Goal: Task Accomplishment & Management: Manage account settings

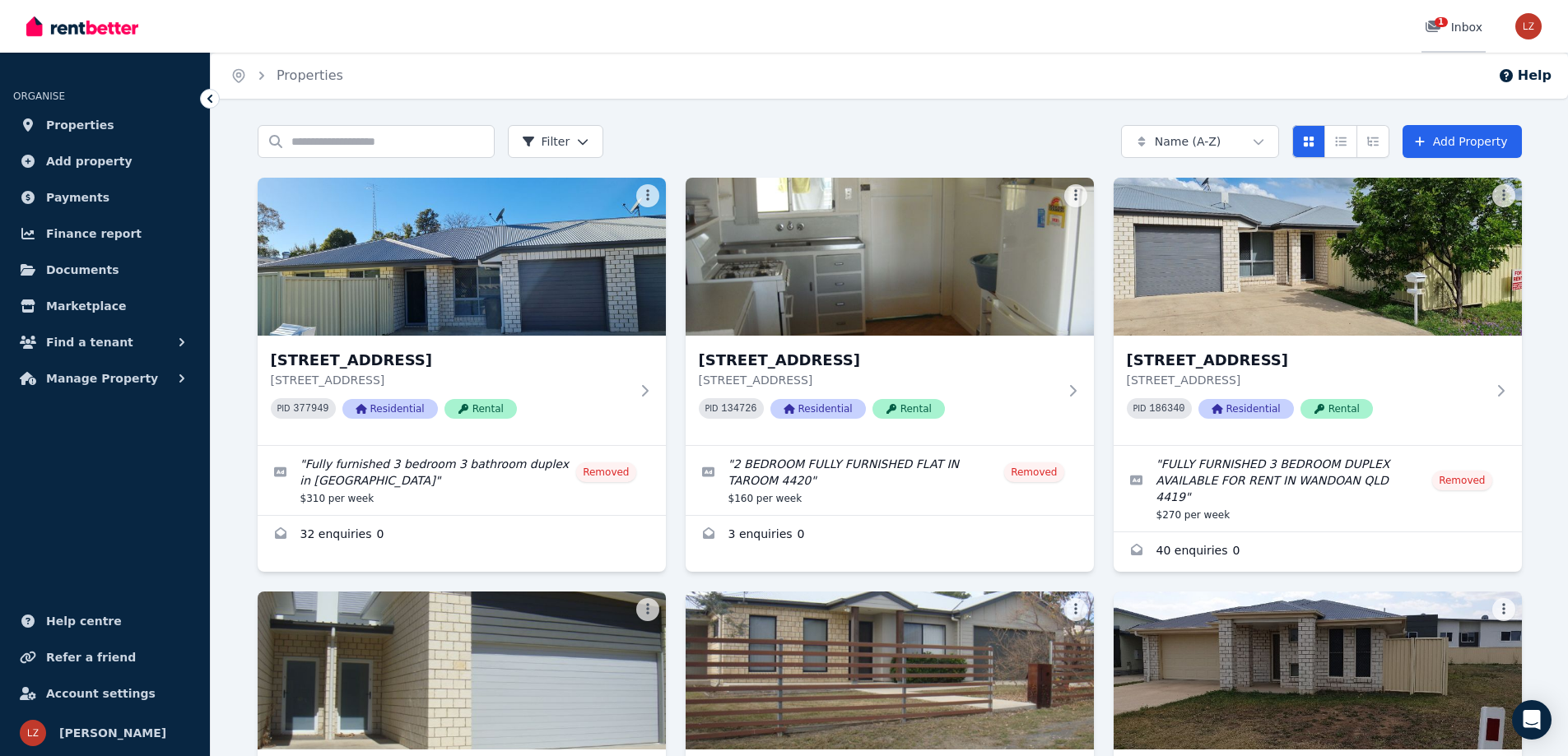
click at [1432, 21] on icon at bounding box center [1432, 25] width 15 height 11
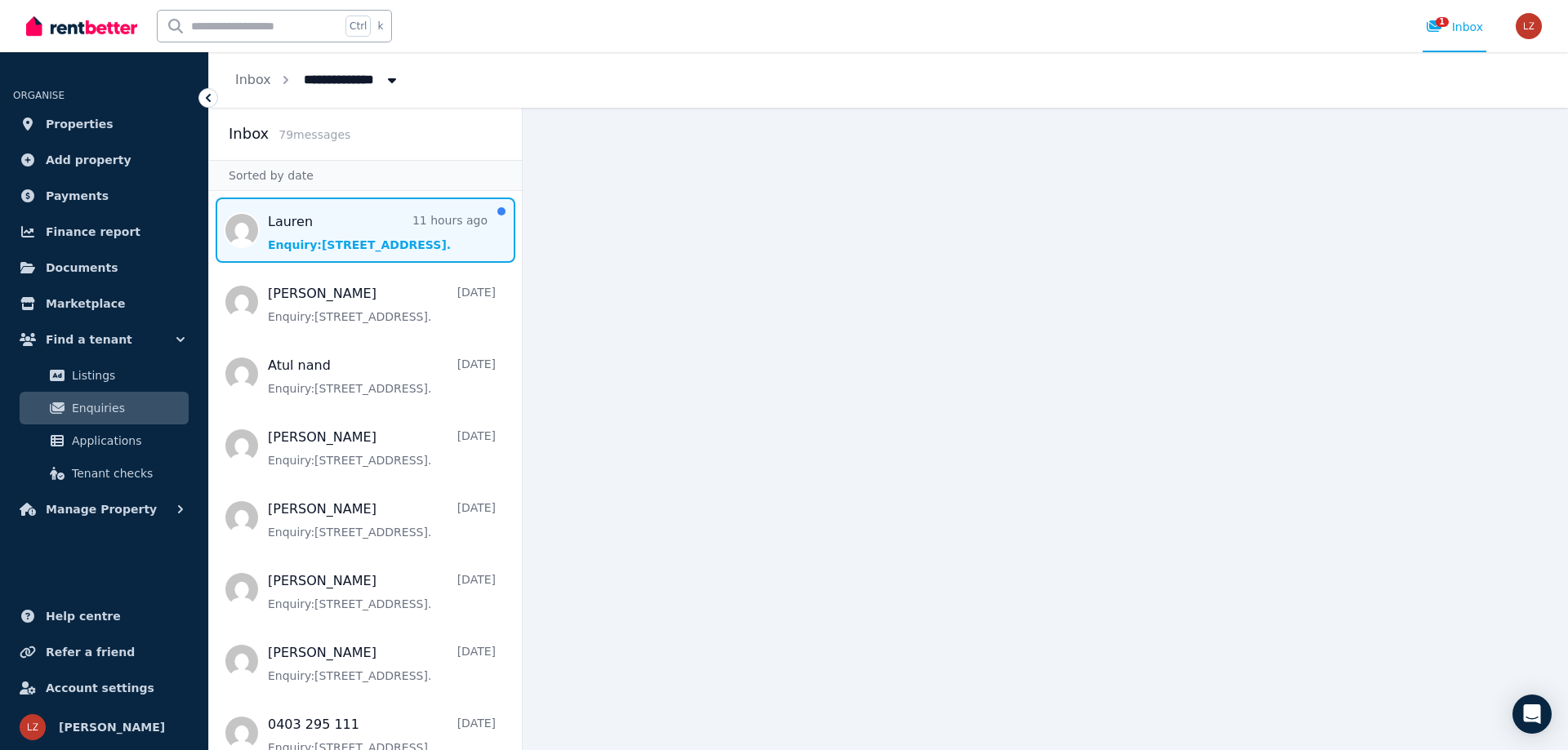
click at [355, 240] on span "Message list" at bounding box center [365, 230] width 313 height 65
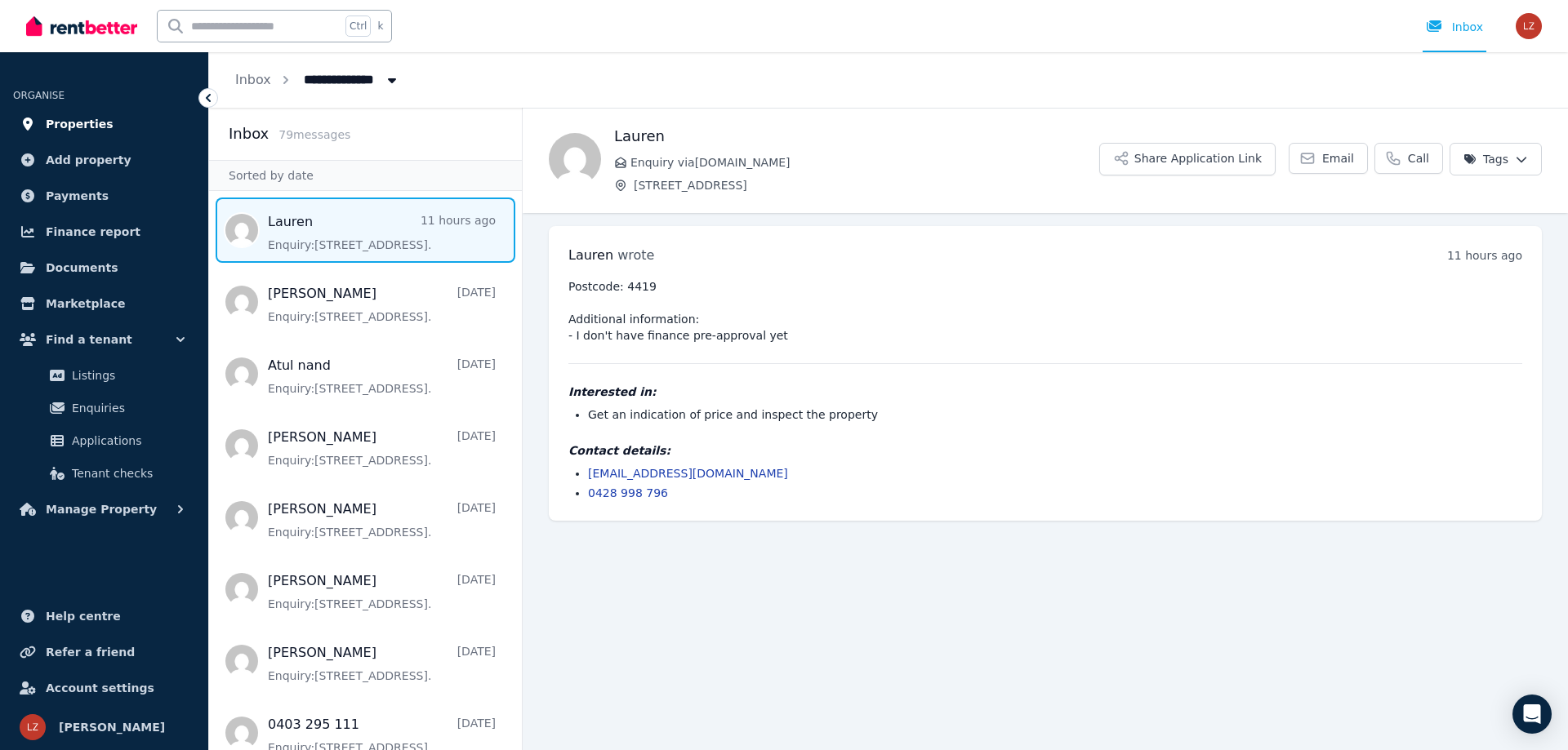
click at [90, 120] on span "Properties" at bounding box center [79, 124] width 68 height 19
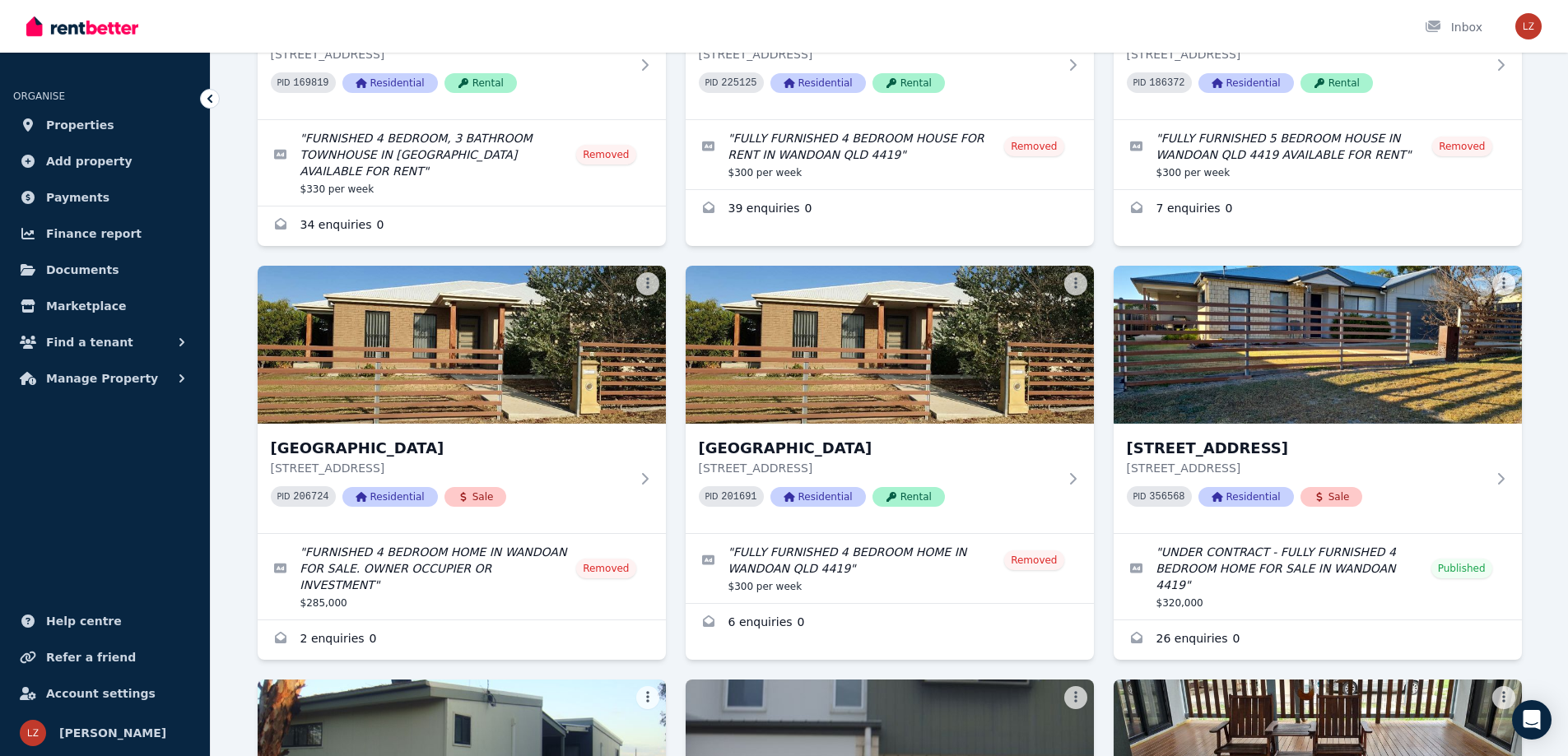
scroll to position [741, 0]
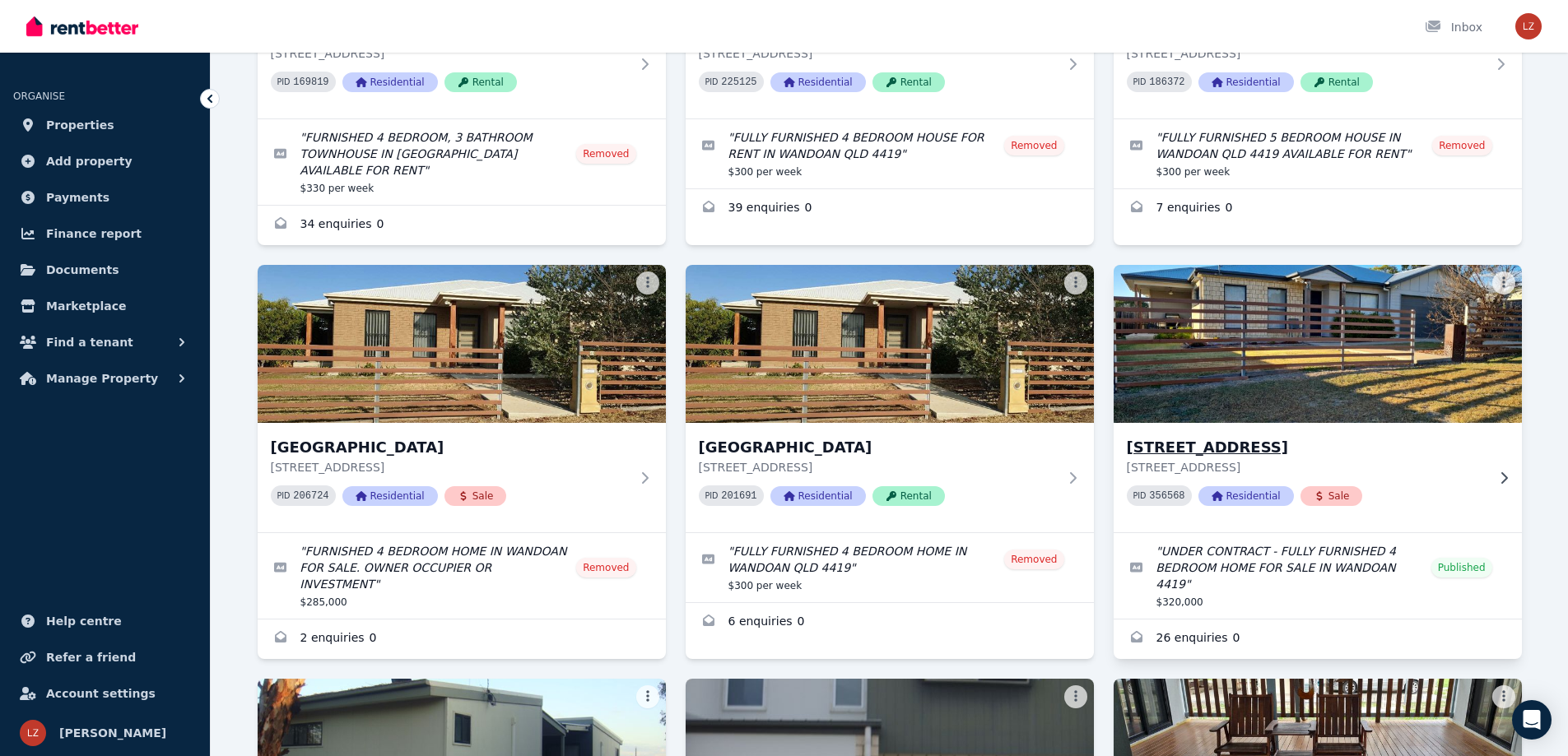
click at [1377, 486] on div "PID 356568 Residential Sale" at bounding box center [1305, 495] width 359 height 20
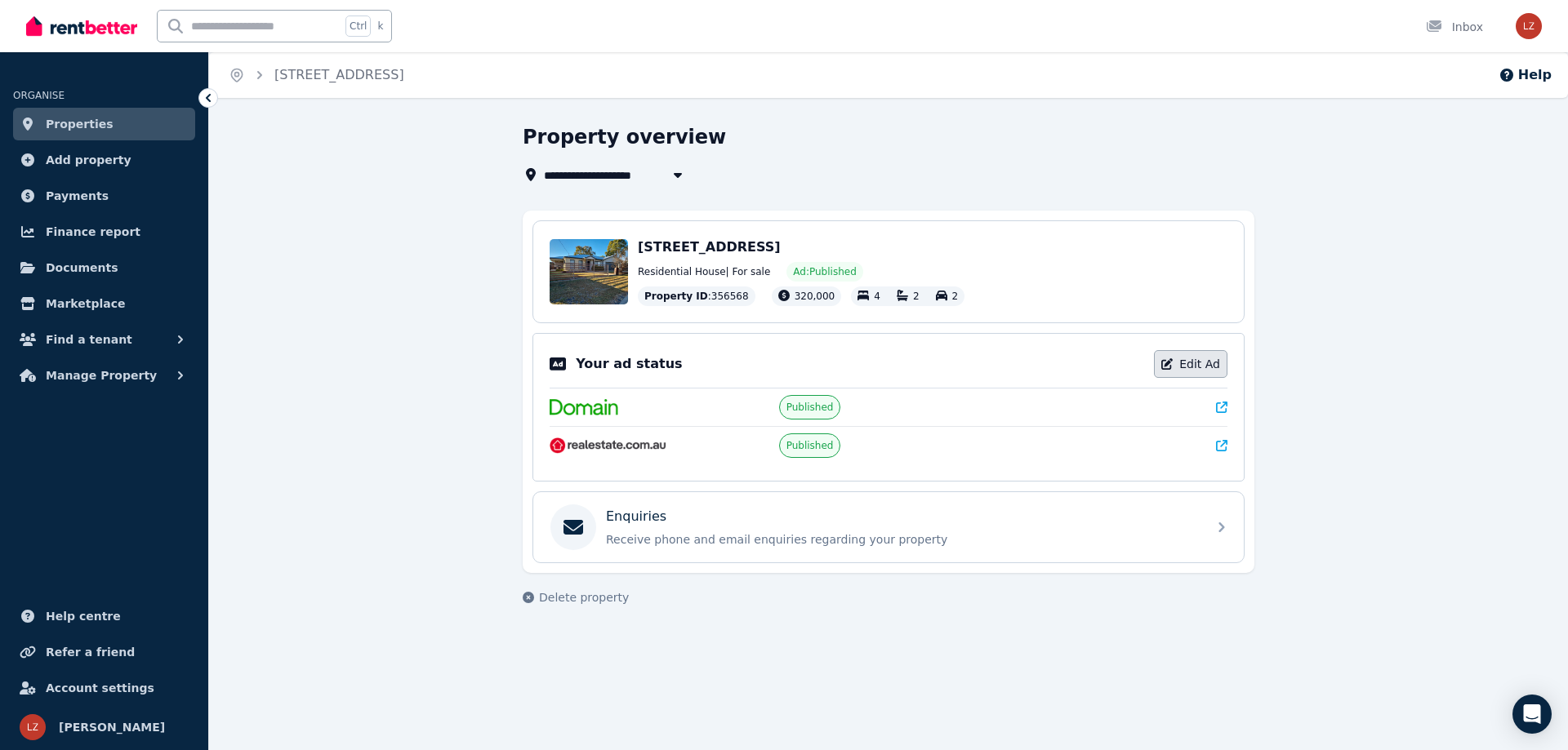
click at [1193, 363] on link "Edit Ad" at bounding box center [1190, 364] width 73 height 28
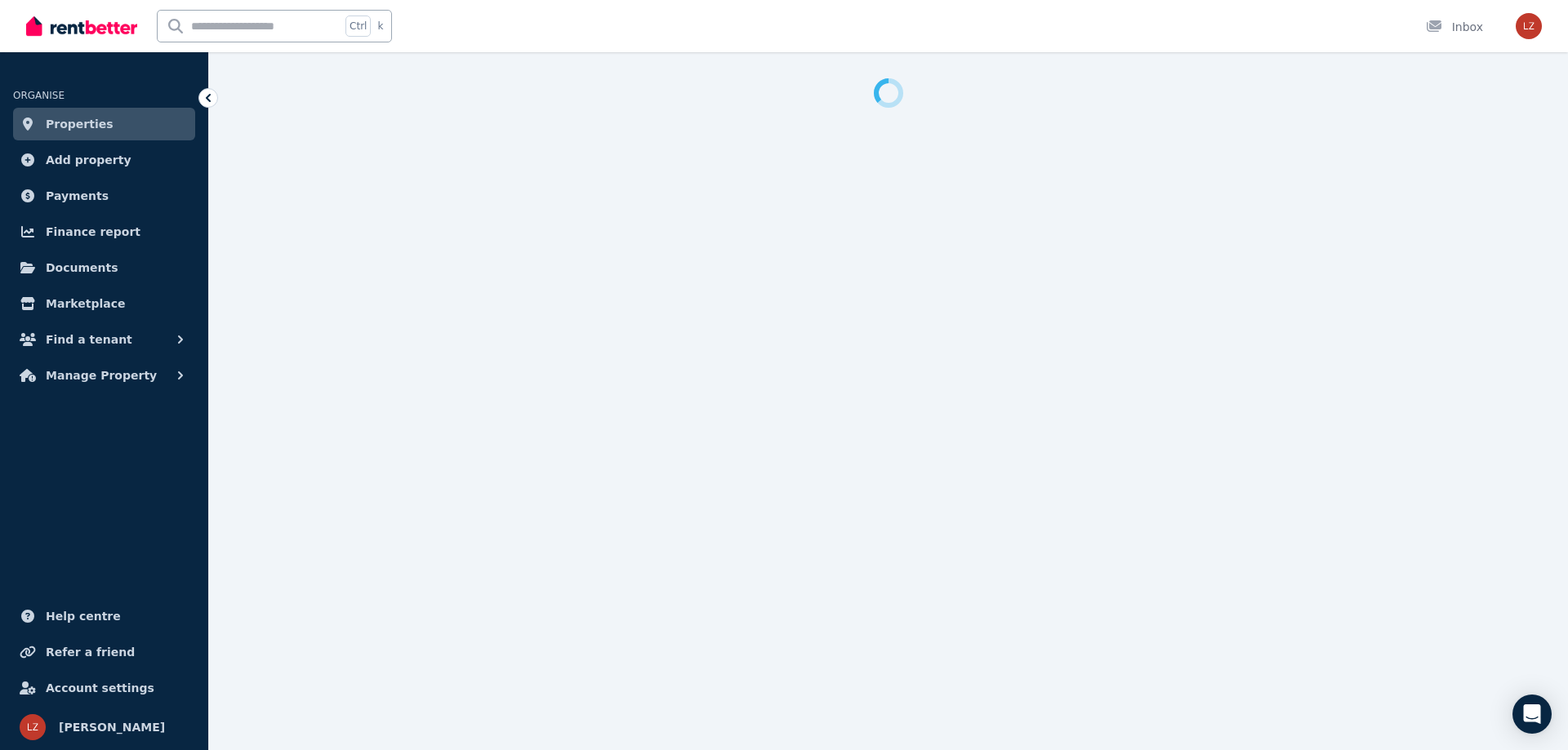
select select "**********"
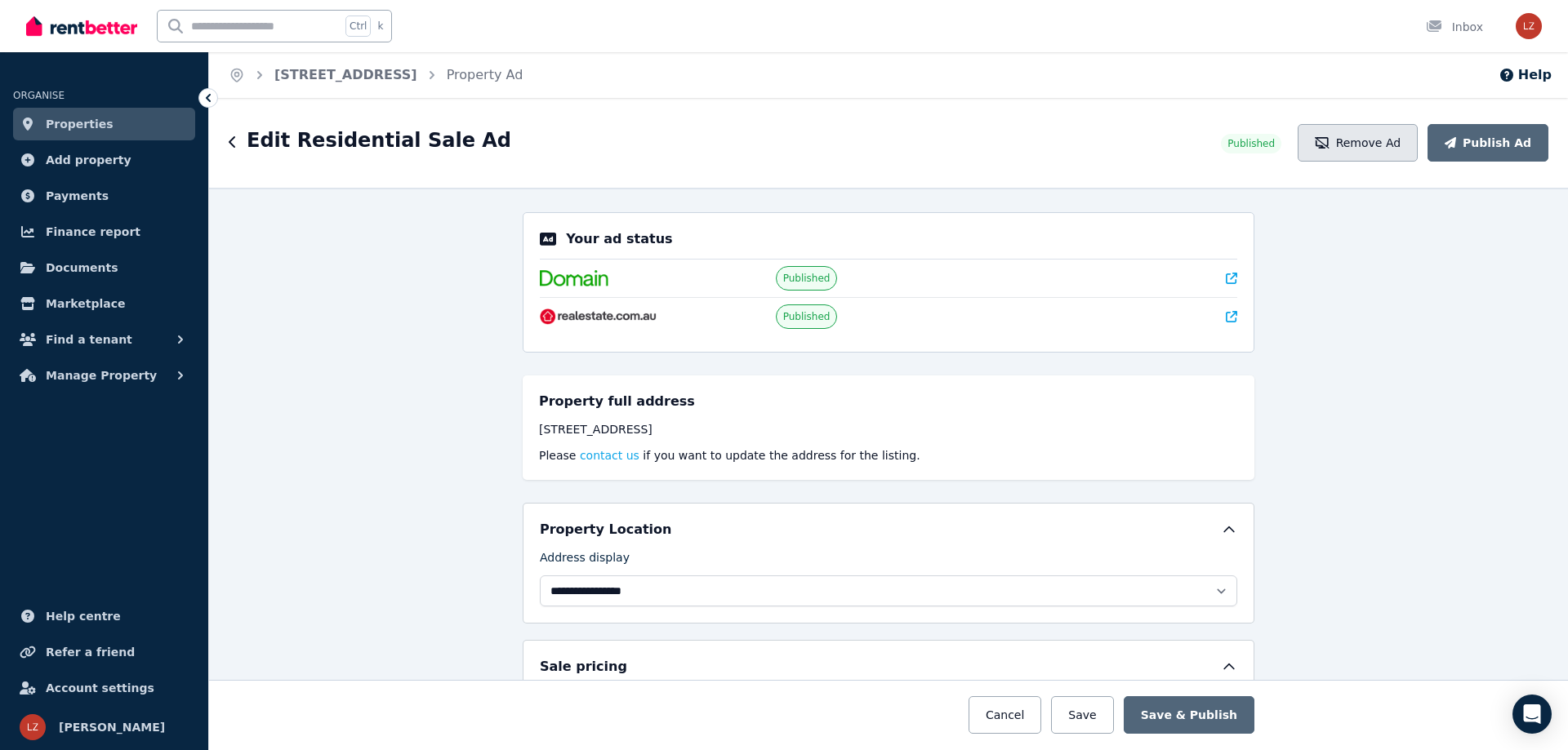
click at [1386, 149] on button "Remove Ad" at bounding box center [1357, 142] width 120 height 37
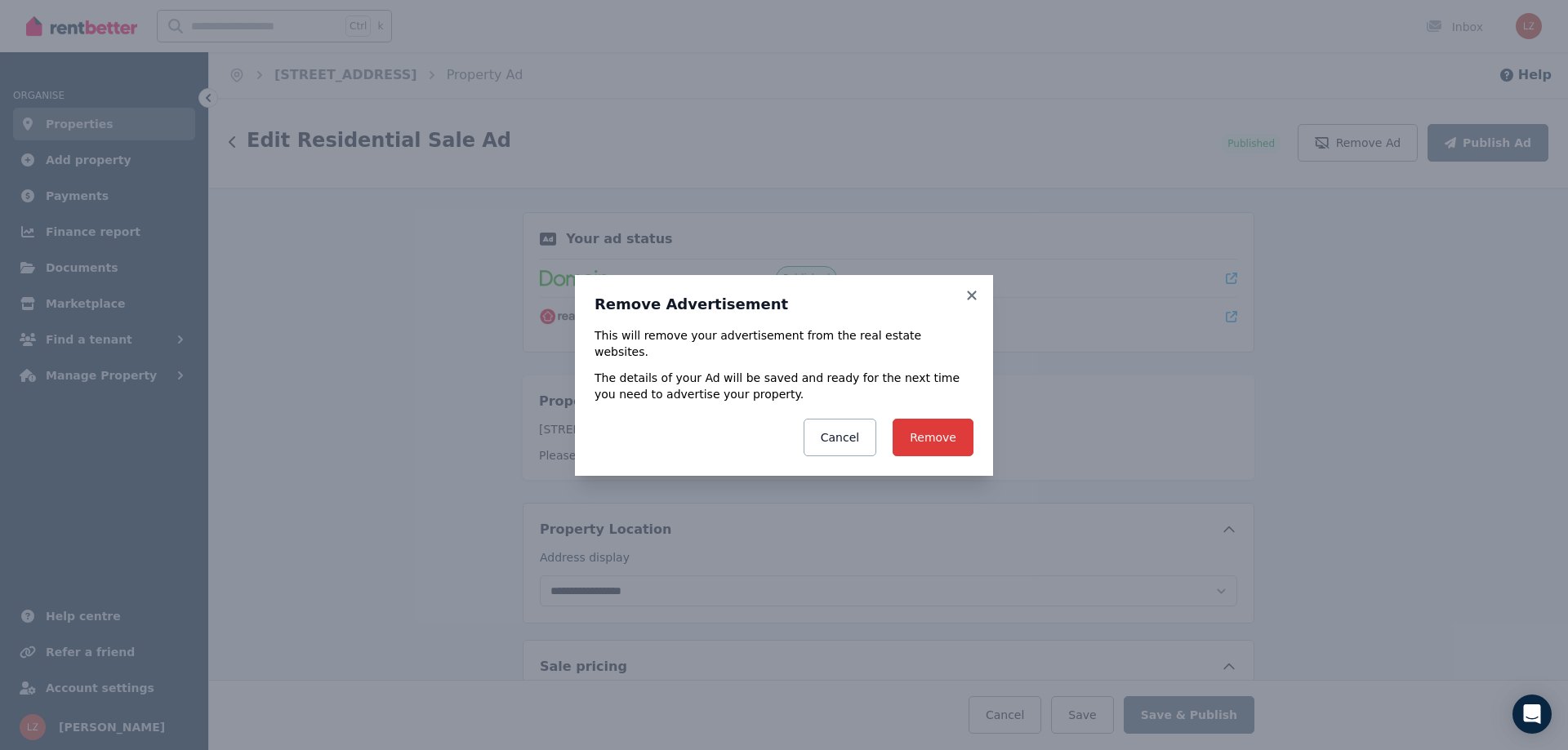
click at [937, 431] on button "Remove" at bounding box center [932, 437] width 81 height 37
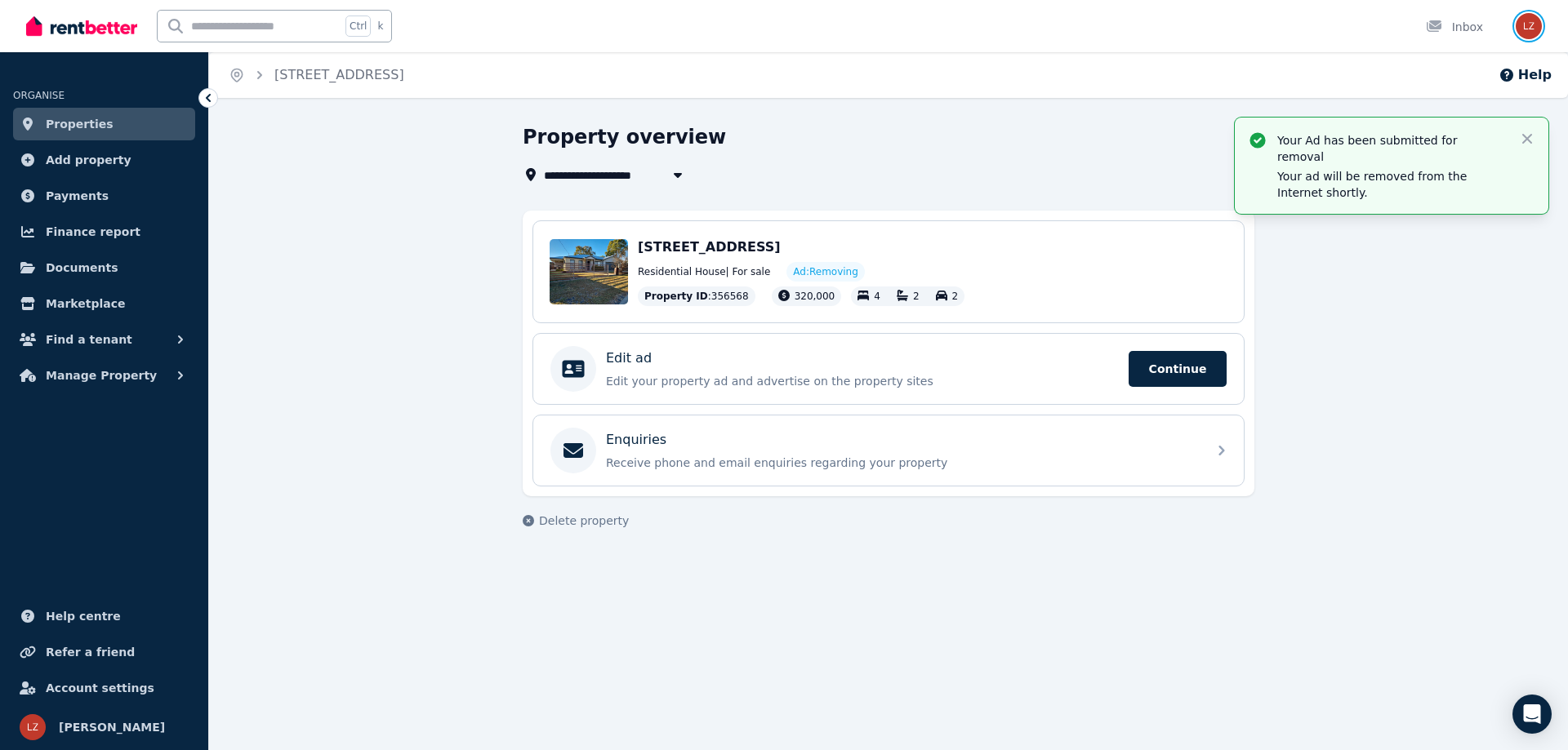
click at [1529, 21] on img "button" at bounding box center [1529, 26] width 26 height 26
click at [1450, 219] on span "Logout" at bounding box center [1463, 216] width 157 height 30
